Goal: Task Accomplishment & Management: Manage account settings

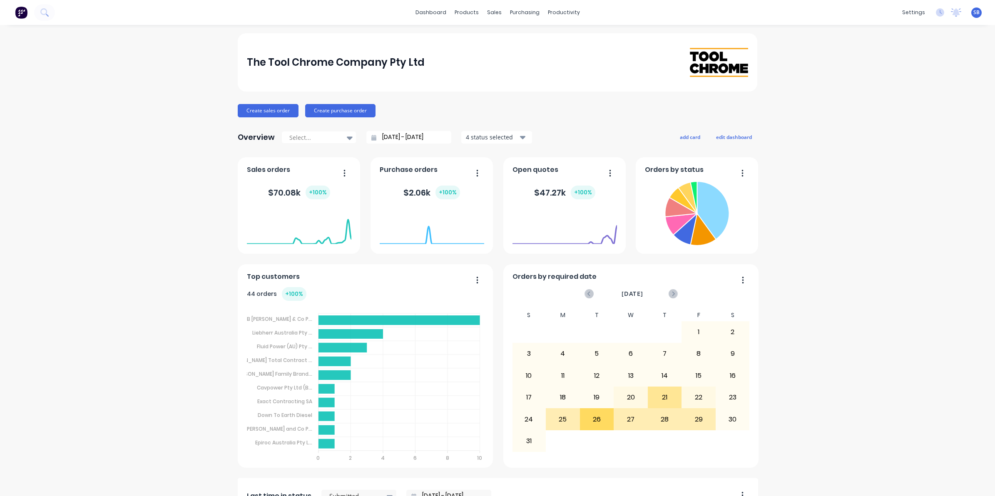
click at [343, 173] on icon "button" at bounding box center [344, 173] width 2 height 8
click at [305, 226] on div "Export to Excel Format" at bounding box center [310, 228] width 64 height 12
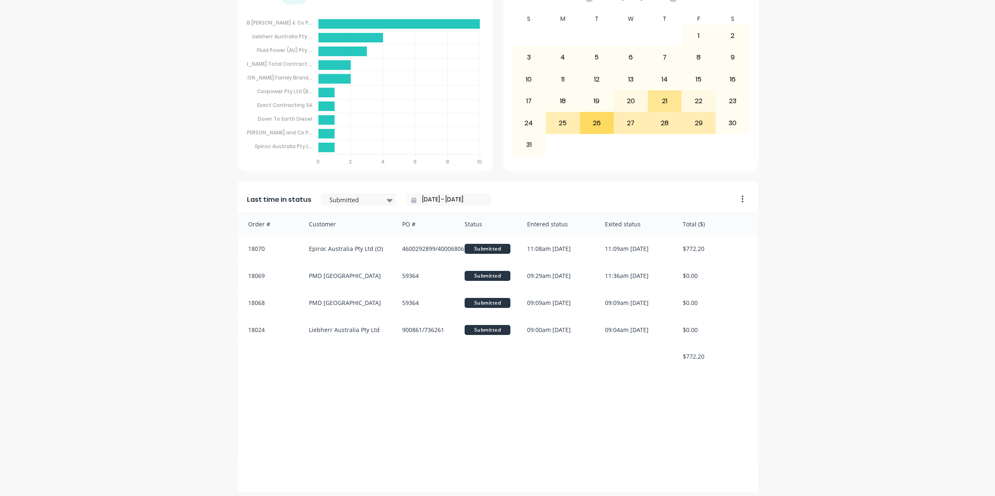
scroll to position [300, 0]
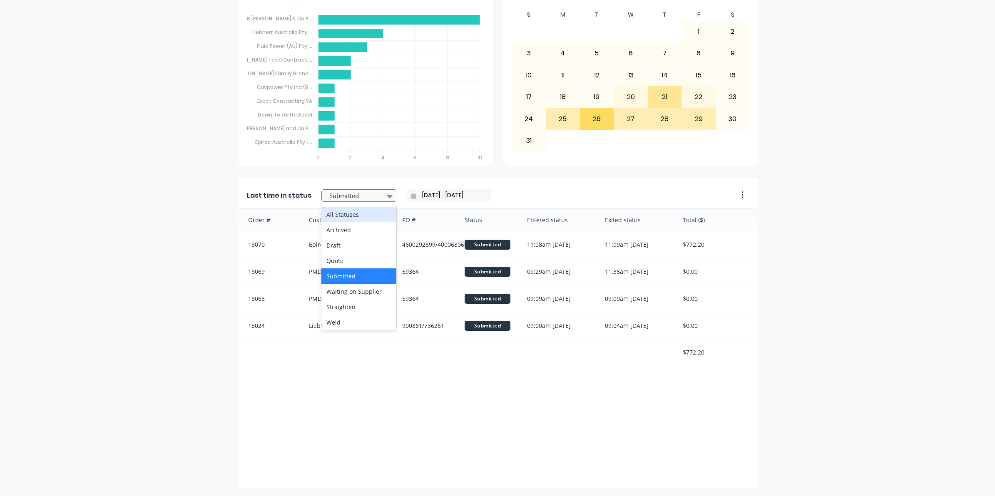
click at [387, 194] on icon at bounding box center [390, 195] width 6 height 9
click at [346, 226] on div "HCP" at bounding box center [358, 219] width 75 height 15
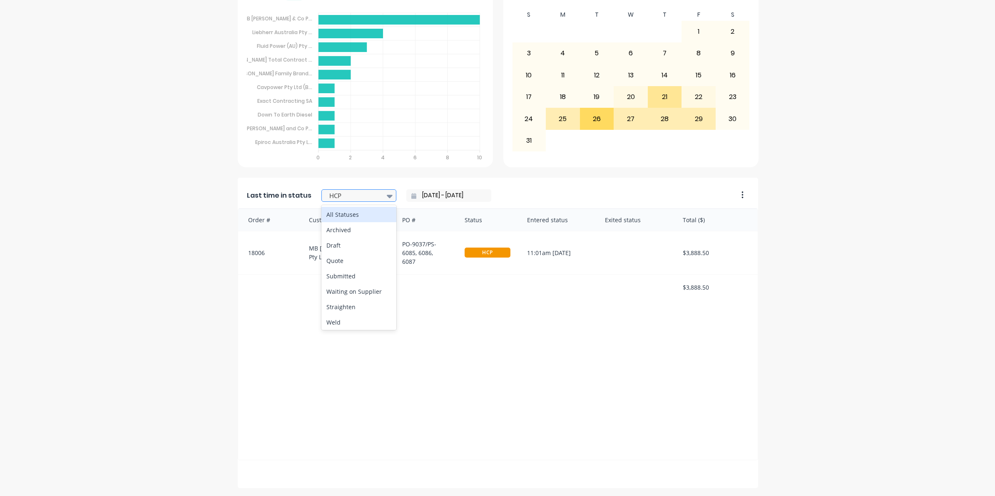
click at [387, 196] on icon at bounding box center [390, 196] width 6 height 3
click at [363, 292] on div "Waiting on Supplier" at bounding box center [358, 291] width 75 height 15
click at [387, 194] on icon at bounding box center [390, 195] width 6 height 9
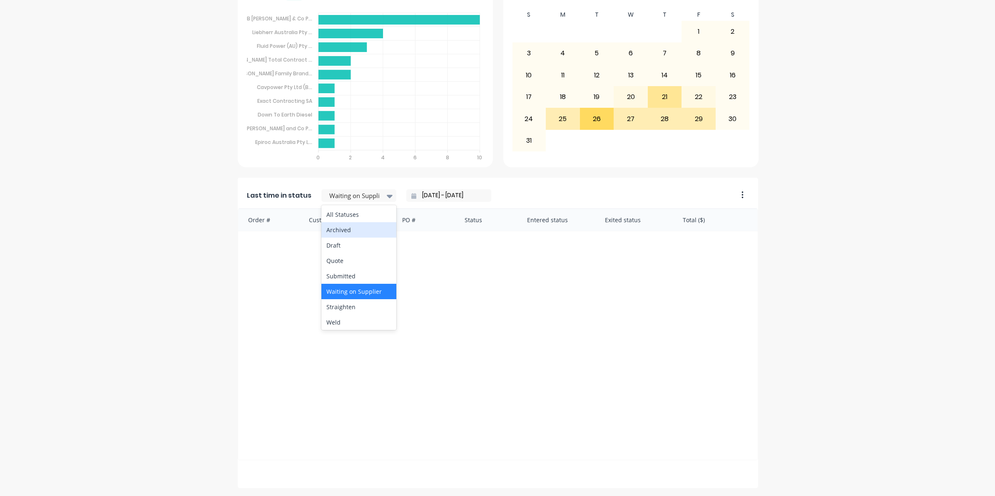
click at [340, 233] on div "Archived" at bounding box center [358, 229] width 75 height 15
click at [387, 196] on icon at bounding box center [390, 196] width 6 height 3
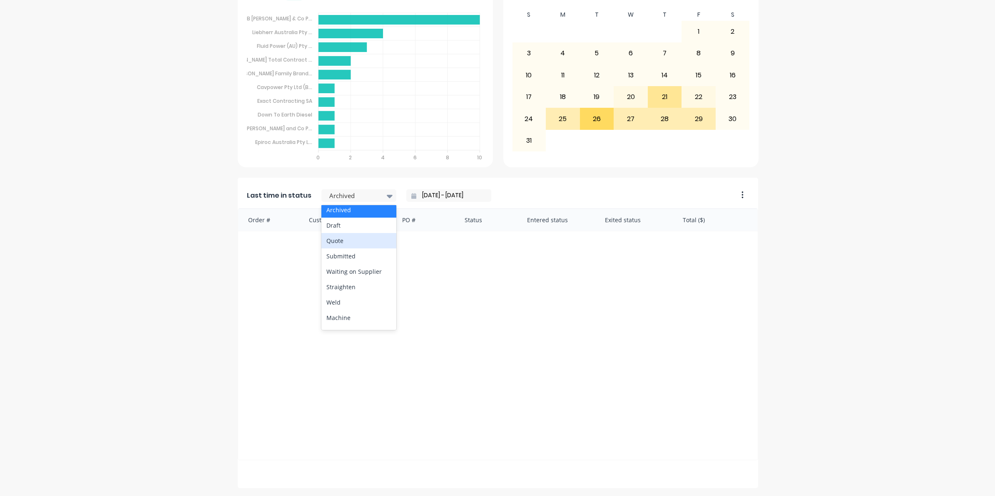
click at [328, 242] on div "Quote" at bounding box center [358, 240] width 75 height 15
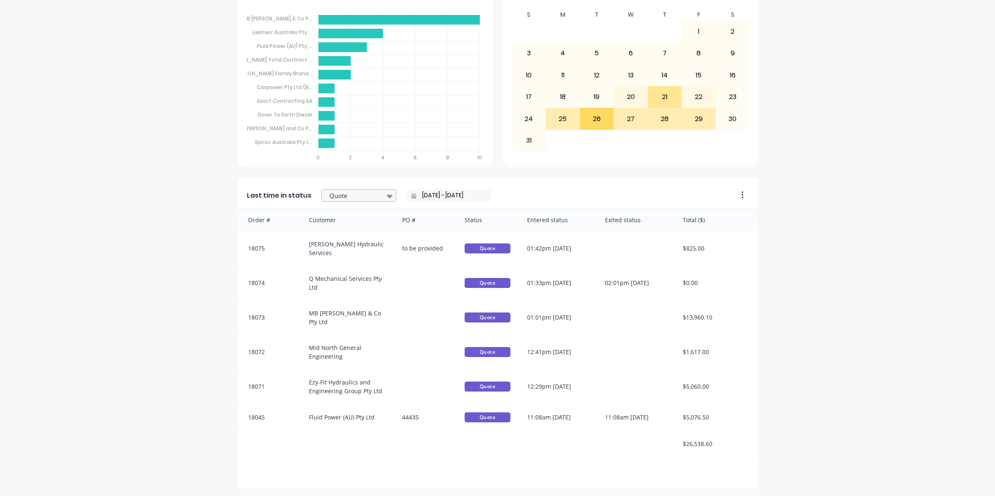
click at [387, 194] on icon at bounding box center [390, 195] width 6 height 9
click at [345, 250] on div "Final Polish & Inspection" at bounding box center [358, 255] width 75 height 24
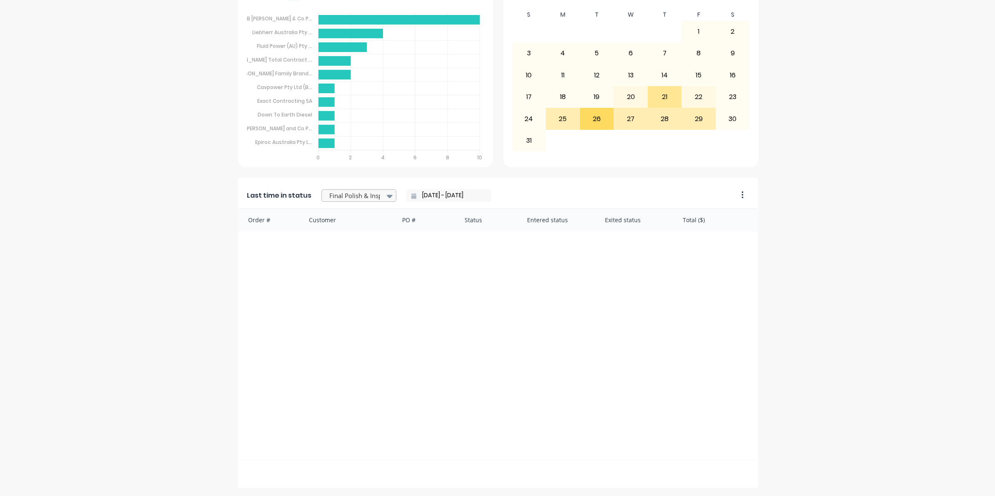
click at [387, 194] on icon at bounding box center [390, 195] width 6 height 9
click at [342, 256] on div "Final Grind" at bounding box center [358, 258] width 75 height 15
click at [387, 194] on icon at bounding box center [390, 195] width 6 height 9
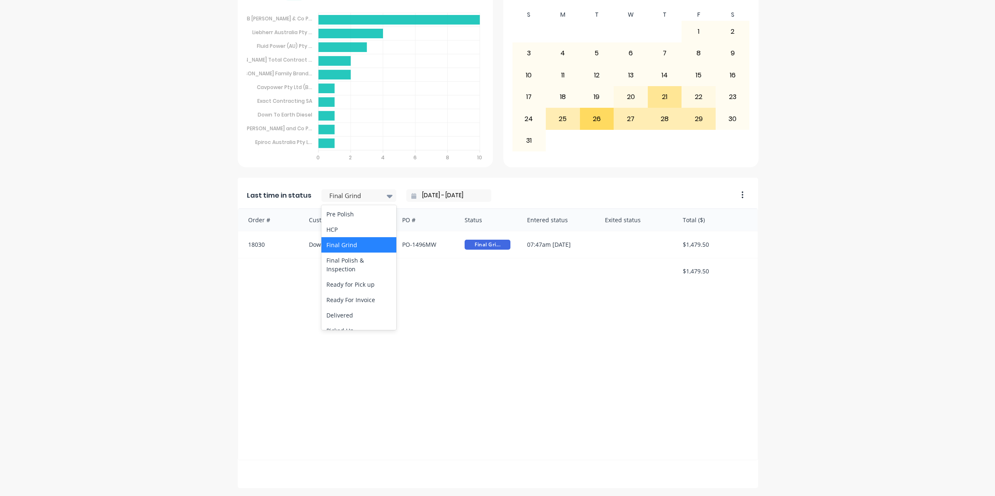
scroll to position [179, 0]
click at [351, 276] on div "Ready for Pick up" at bounding box center [358, 274] width 75 height 15
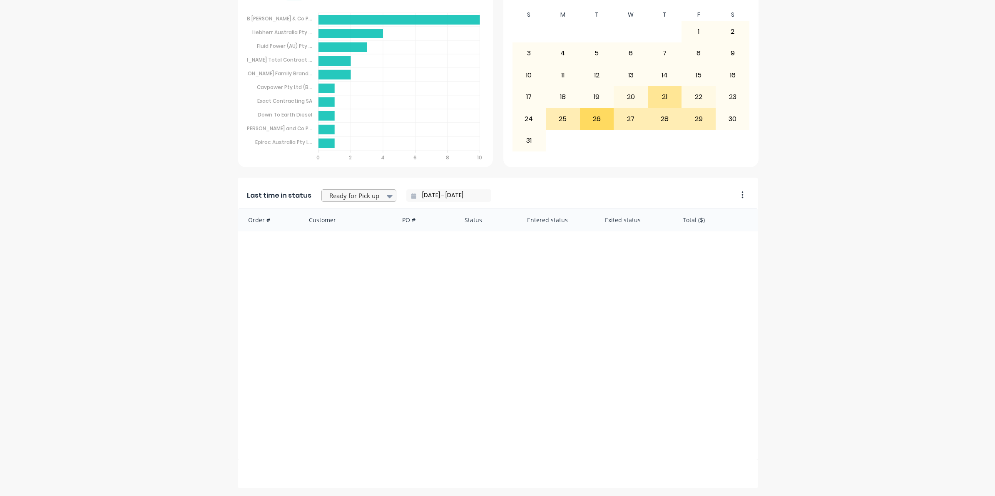
click at [387, 196] on icon at bounding box center [390, 196] width 6 height 3
click at [348, 286] on div "Ready For Invoice" at bounding box center [358, 290] width 75 height 15
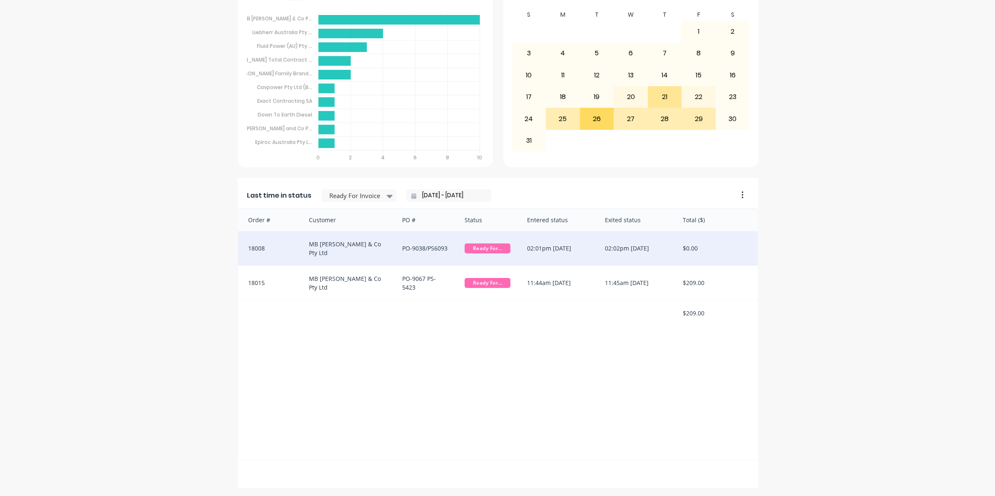
click at [450, 244] on div "PO-9038/PS6093" at bounding box center [425, 248] width 62 height 34
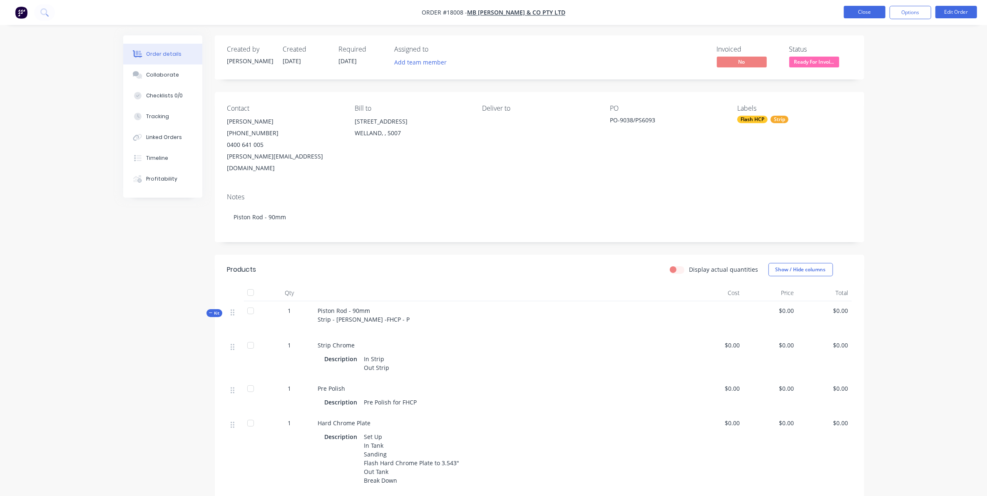
click at [874, 11] on button "Close" at bounding box center [865, 12] width 42 height 12
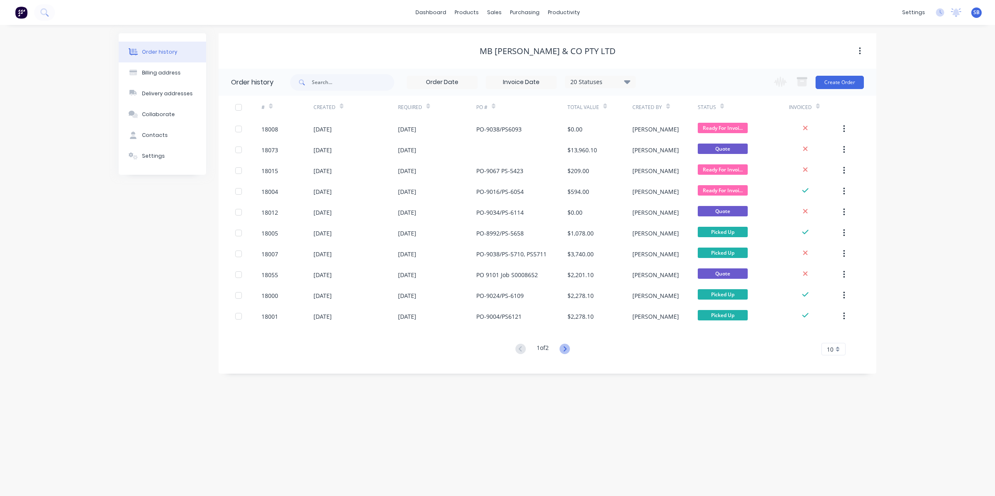
click at [566, 349] on icon at bounding box center [564, 348] width 3 height 5
